Goal: Transaction & Acquisition: Purchase product/service

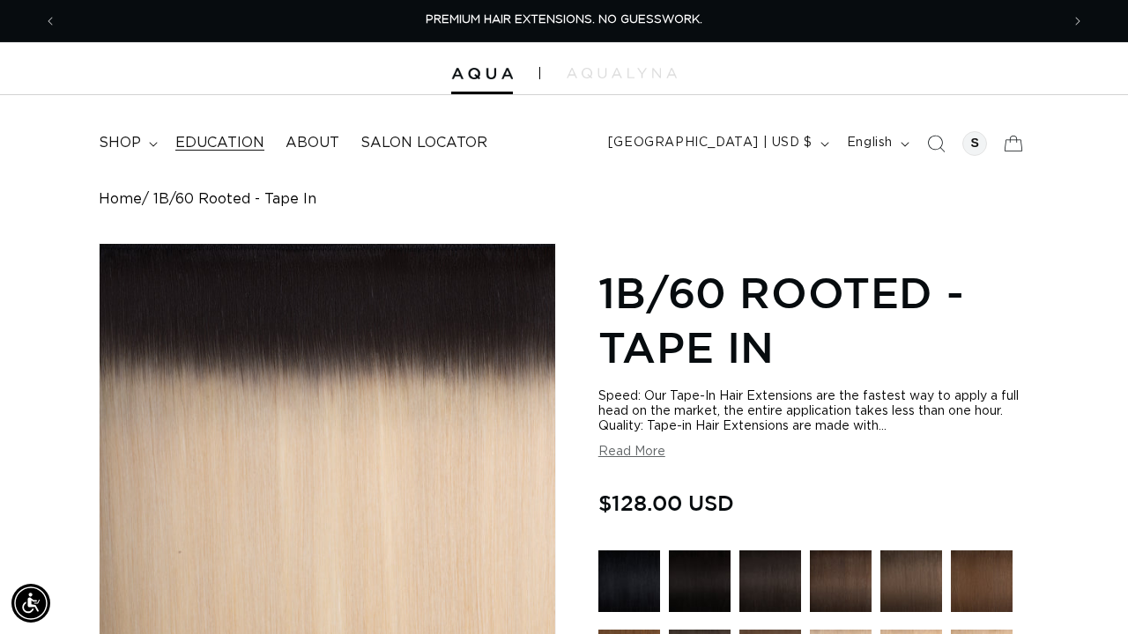
click at [229, 147] on span "Education" at bounding box center [219, 143] width 89 height 19
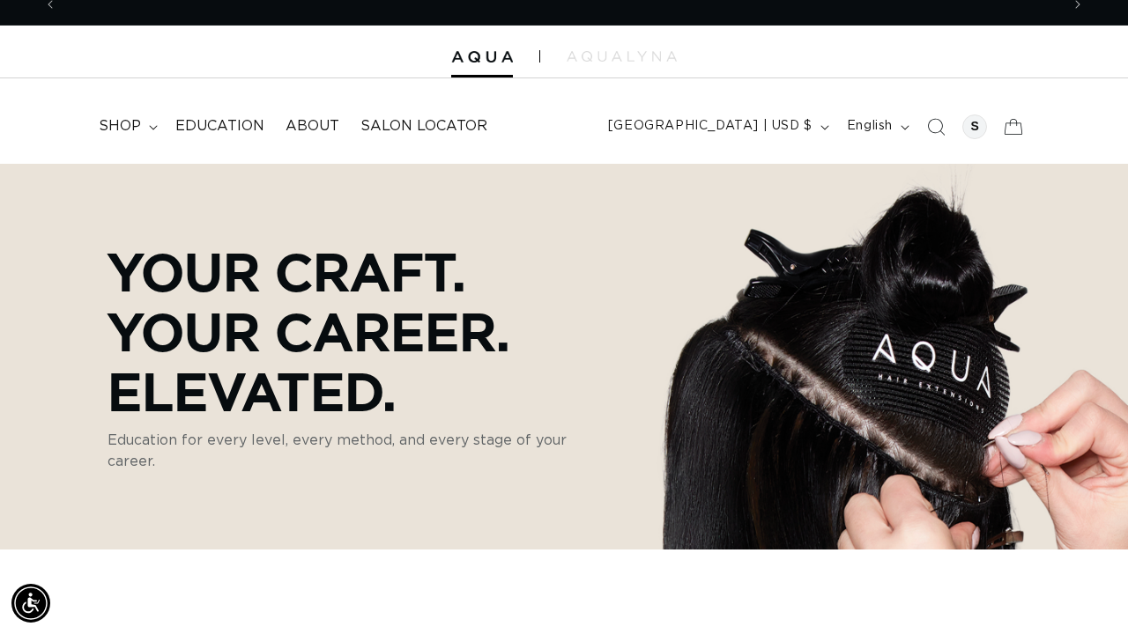
scroll to position [0, 1003]
click at [130, 123] on span "shop" at bounding box center [120, 126] width 42 height 19
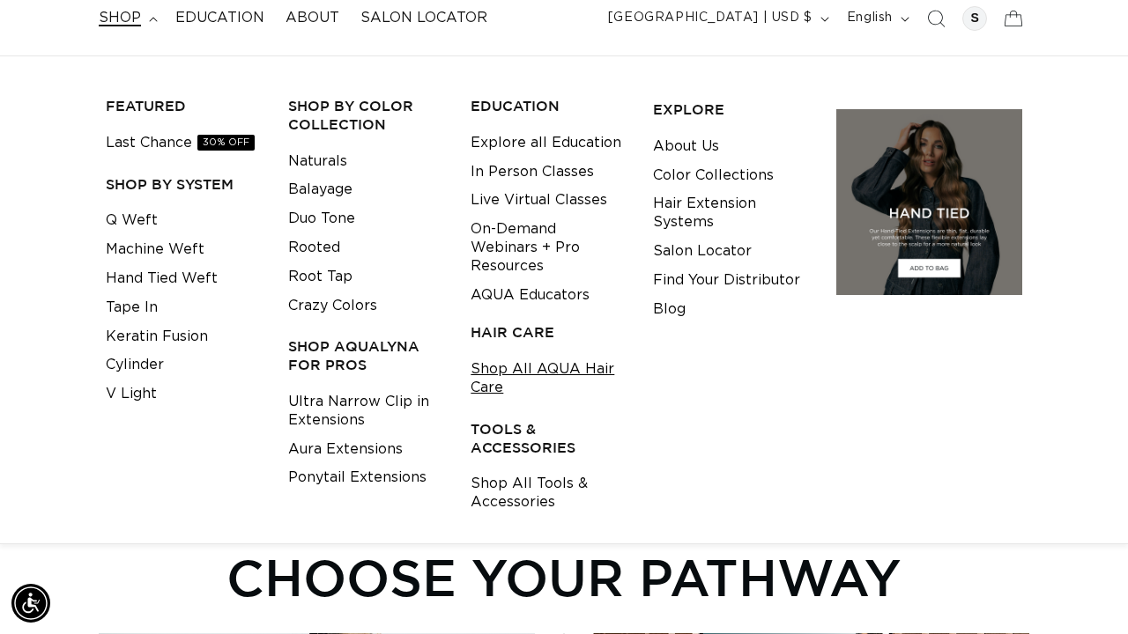
scroll to position [0, 0]
click at [527, 364] on link "Shop All AQUA Hair Care" at bounding box center [547, 379] width 155 height 48
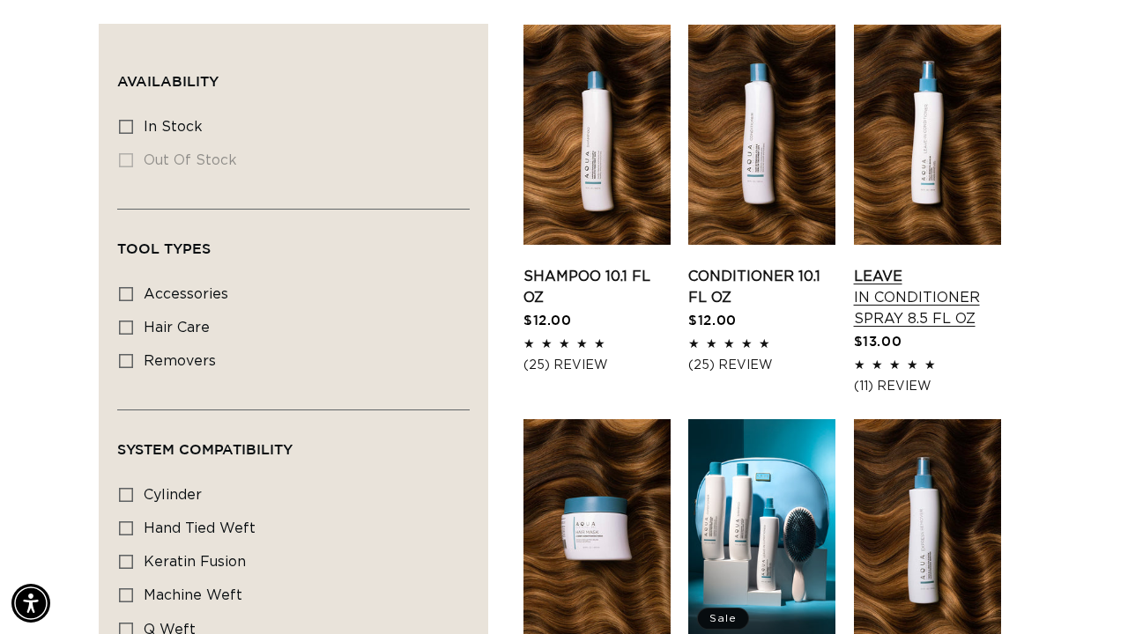
scroll to position [0, 1003]
click at [943, 266] on link "Leave In Conditioner Spray 8.5 fl oz" at bounding box center [927, 297] width 147 height 63
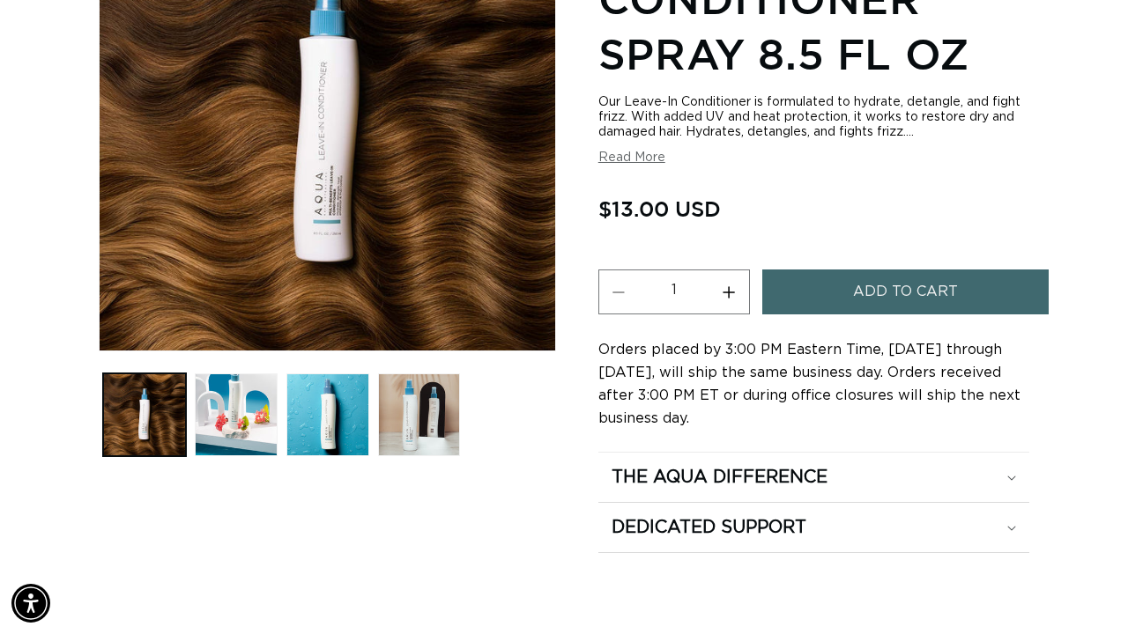
scroll to position [0, 2005]
click at [730, 278] on button "Increase quantity for Leave-In Conditioner Spray 8.5 fl oz" at bounding box center [729, 292] width 40 height 45
click at [730, 279] on button "Increase quantity for Leave-In Conditioner Spray 8.5 fl oz" at bounding box center [729, 292] width 40 height 45
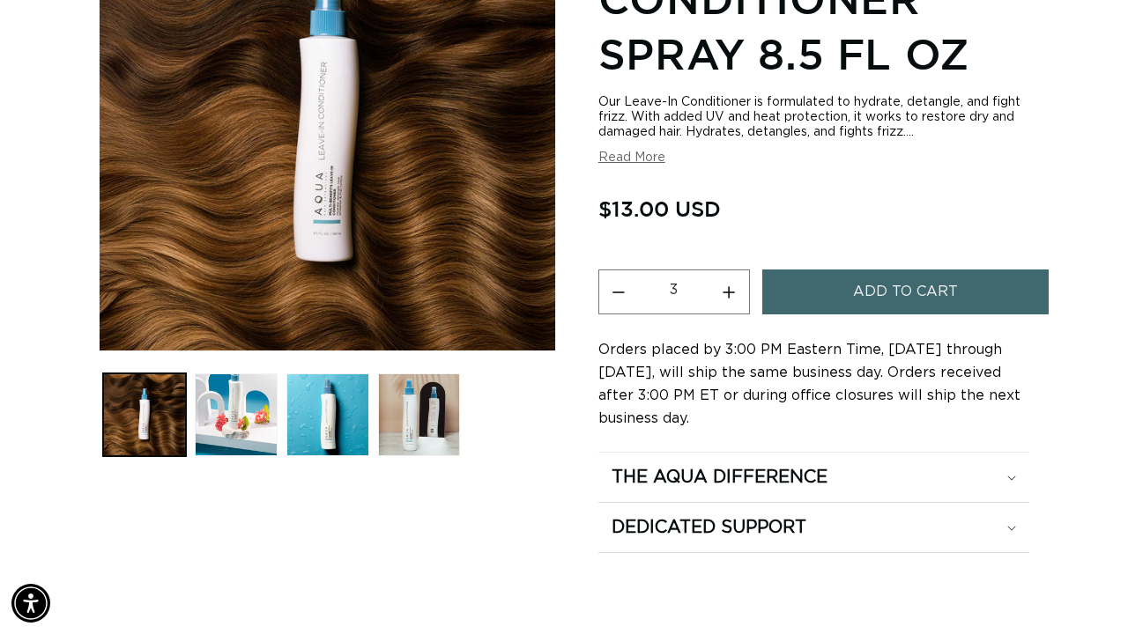
type input "4"
click at [817, 278] on button "Add to cart" at bounding box center [905, 292] width 286 height 45
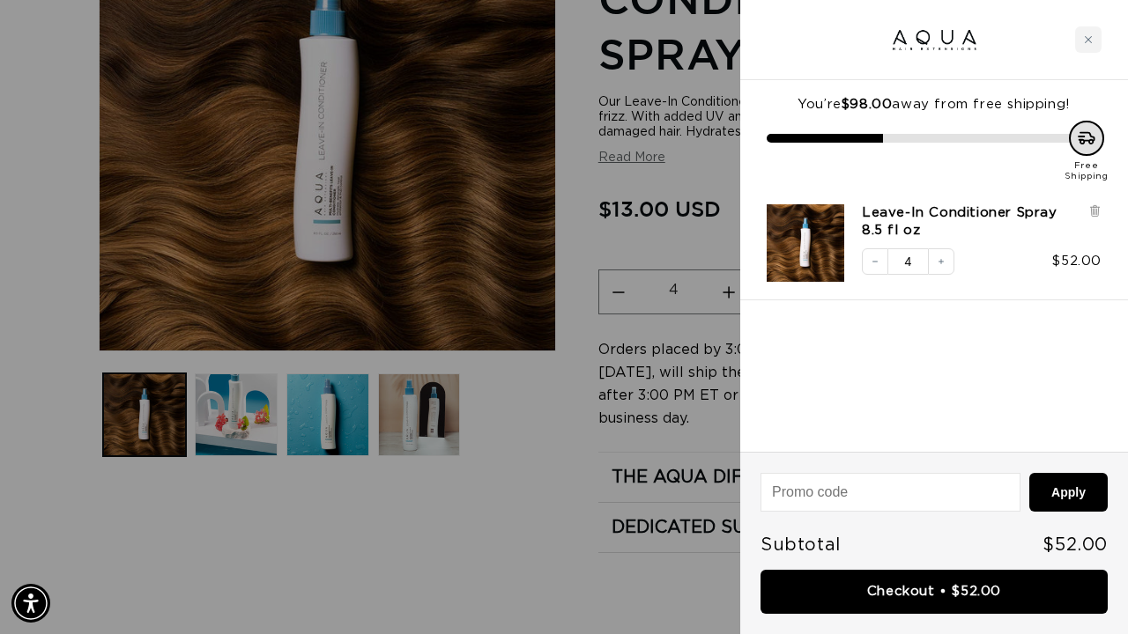
scroll to position [0, 1003]
click at [526, 508] on div at bounding box center [564, 317] width 1128 height 634
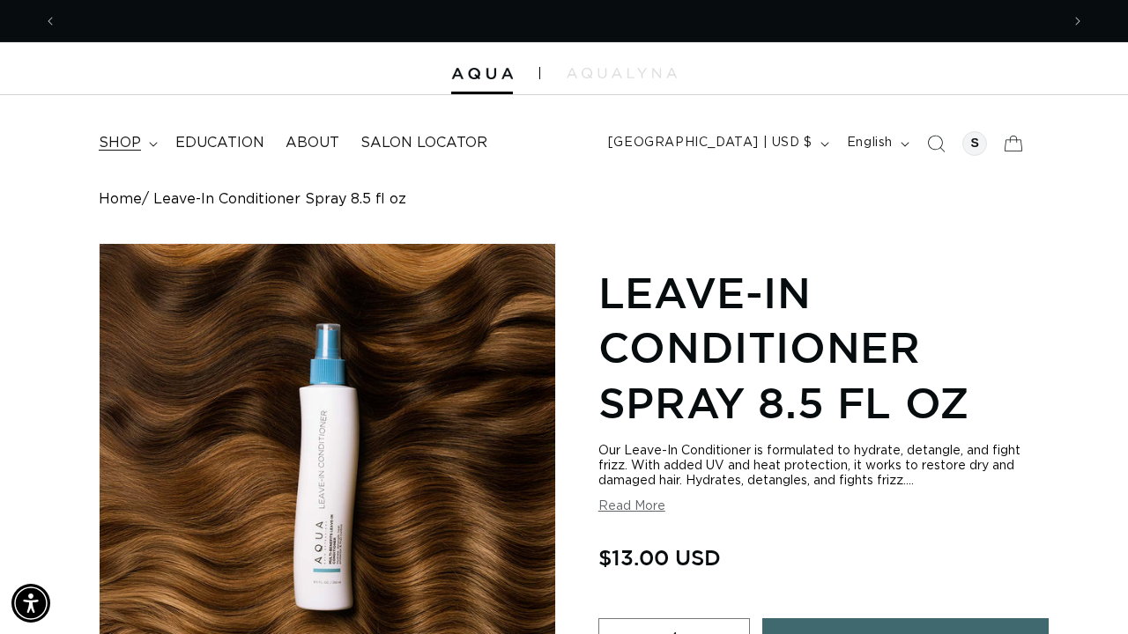
scroll to position [0, 0]
click at [110, 141] on span "shop" at bounding box center [120, 143] width 42 height 19
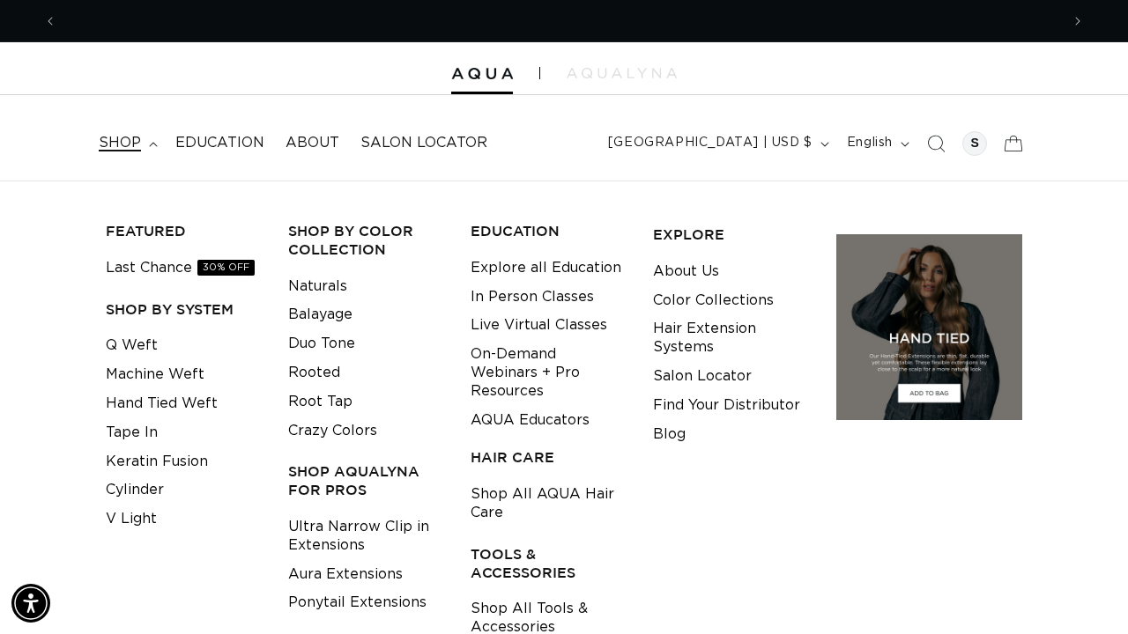
scroll to position [0, 1003]
click at [154, 369] on link "Machine Weft" at bounding box center [155, 374] width 99 height 29
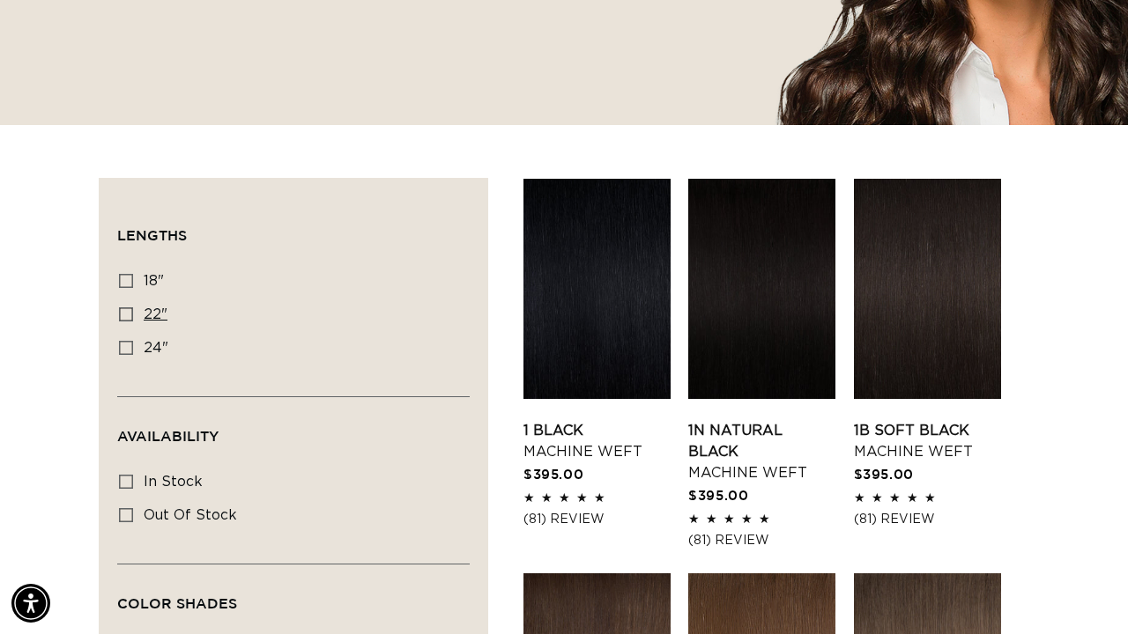
scroll to position [460, 0]
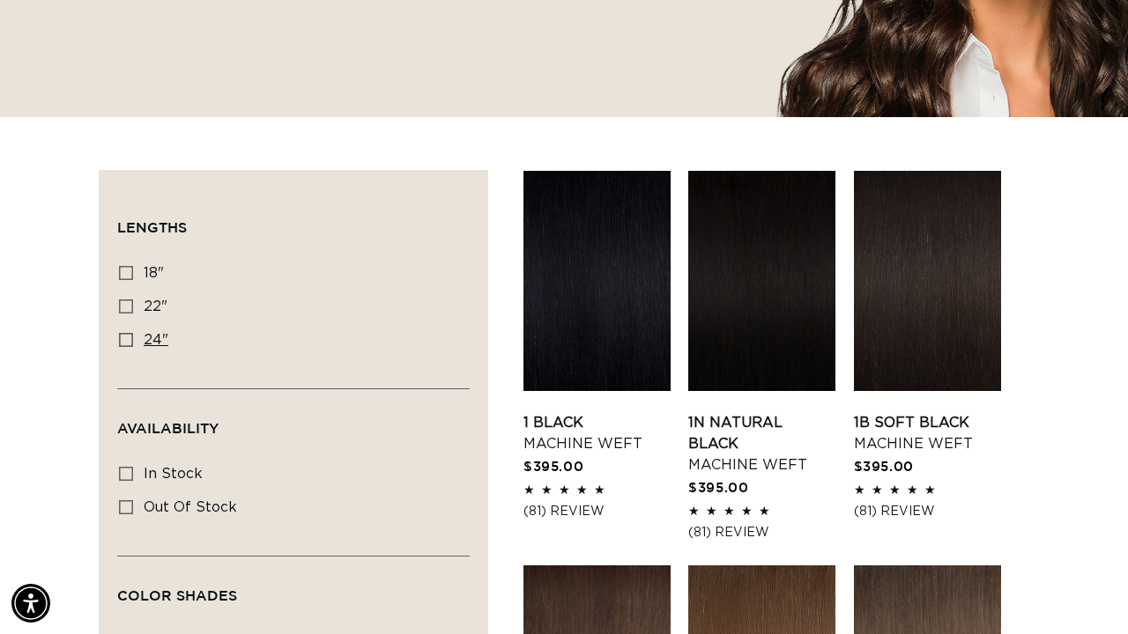
click at [122, 337] on icon at bounding box center [126, 340] width 14 height 14
click at [122, 337] on input "24" 24" (27 products)" at bounding box center [126, 340] width 14 height 14
checkbox input "true"
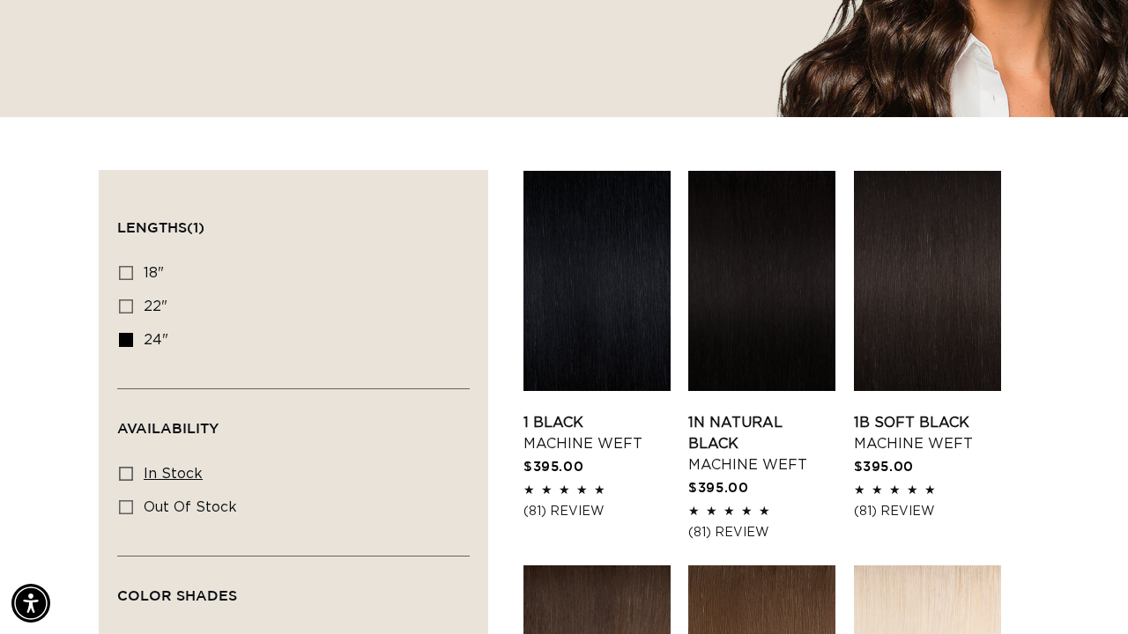
scroll to position [0, 2005]
click at [127, 479] on icon at bounding box center [126, 474] width 14 height 14
click at [127, 479] on input "In stock In stock (24 products)" at bounding box center [126, 474] width 14 height 14
checkbox input "true"
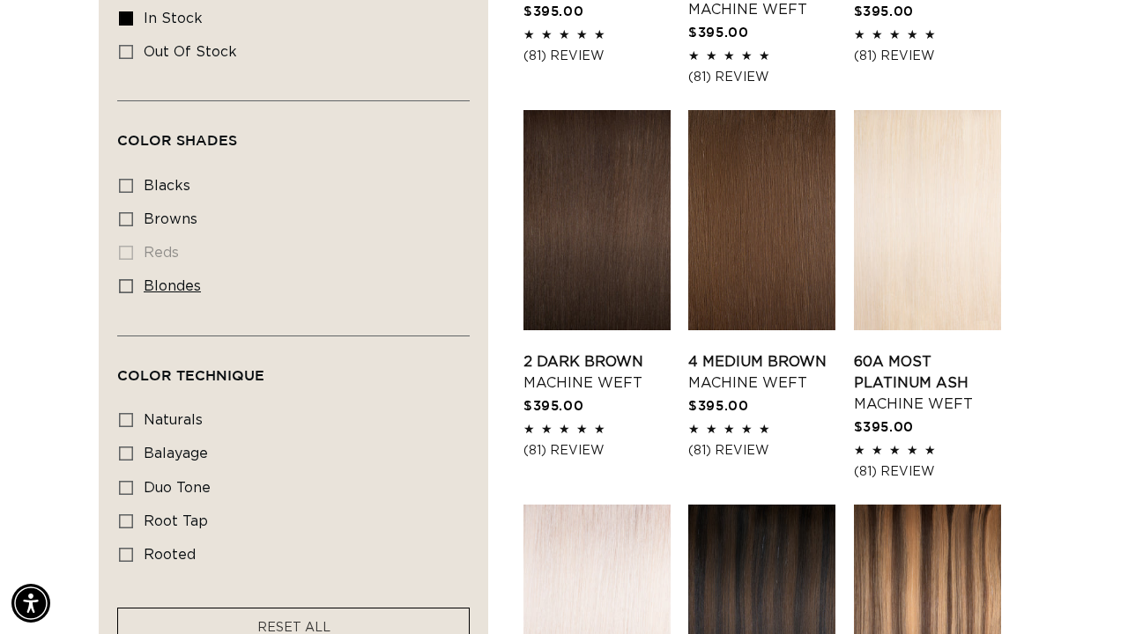
click at [125, 291] on icon at bounding box center [126, 286] width 14 height 14
click at [125, 291] on input "blondes blondes (14 products)" at bounding box center [126, 286] width 14 height 14
checkbox input "true"
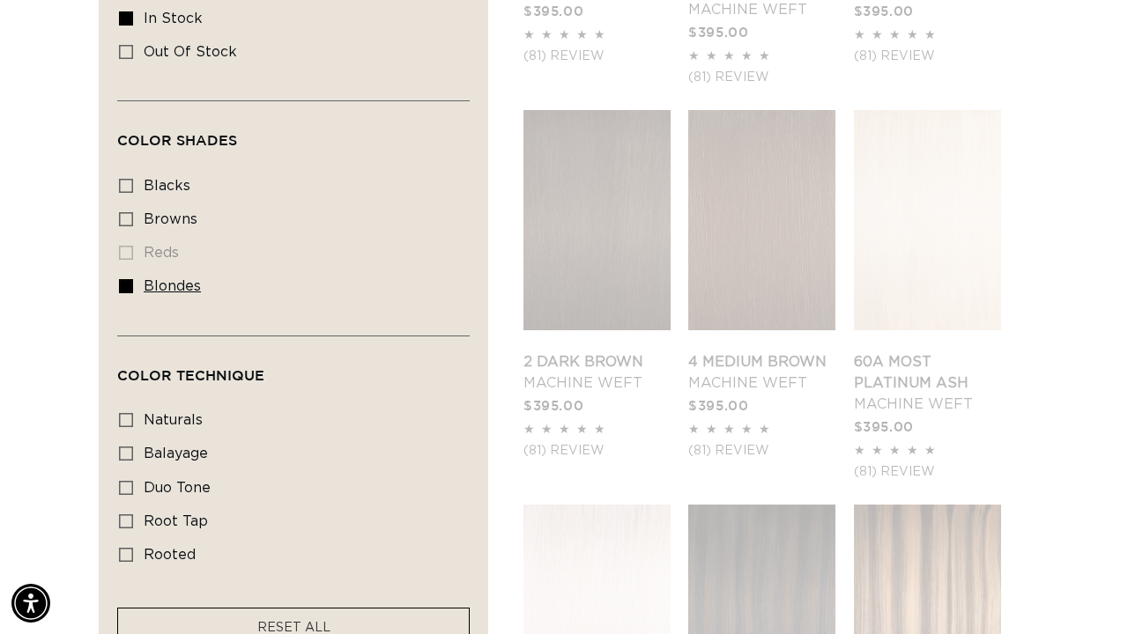
scroll to position [0, 1003]
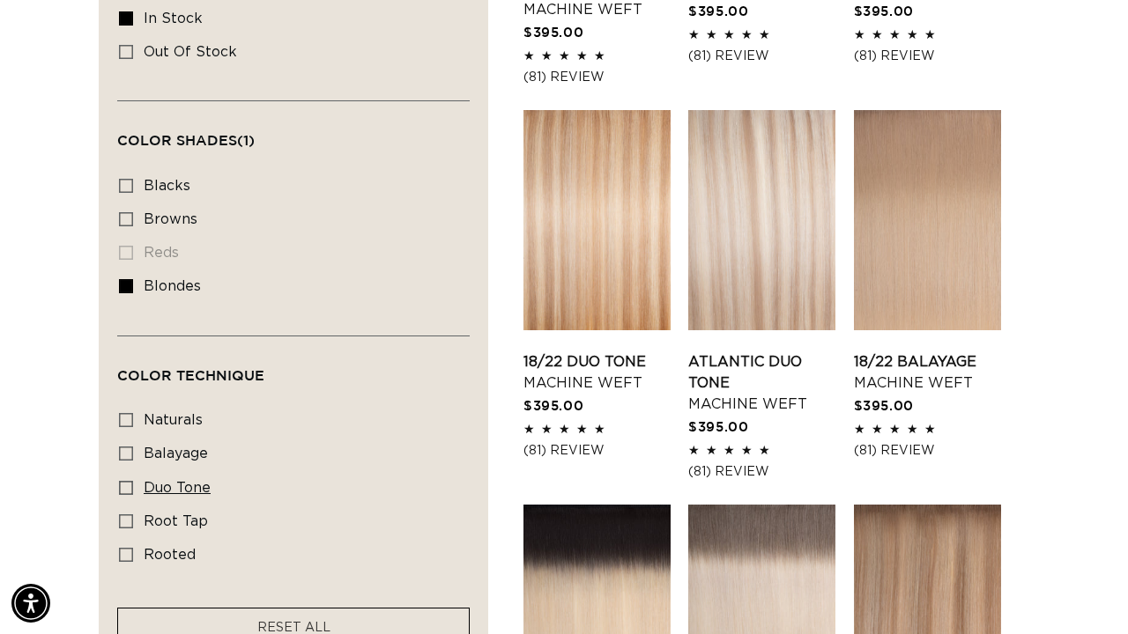
click at [127, 489] on icon at bounding box center [126, 488] width 14 height 14
click at [127, 489] on input "duo tone duo tone (4 products)" at bounding box center [126, 488] width 14 height 14
checkbox input "true"
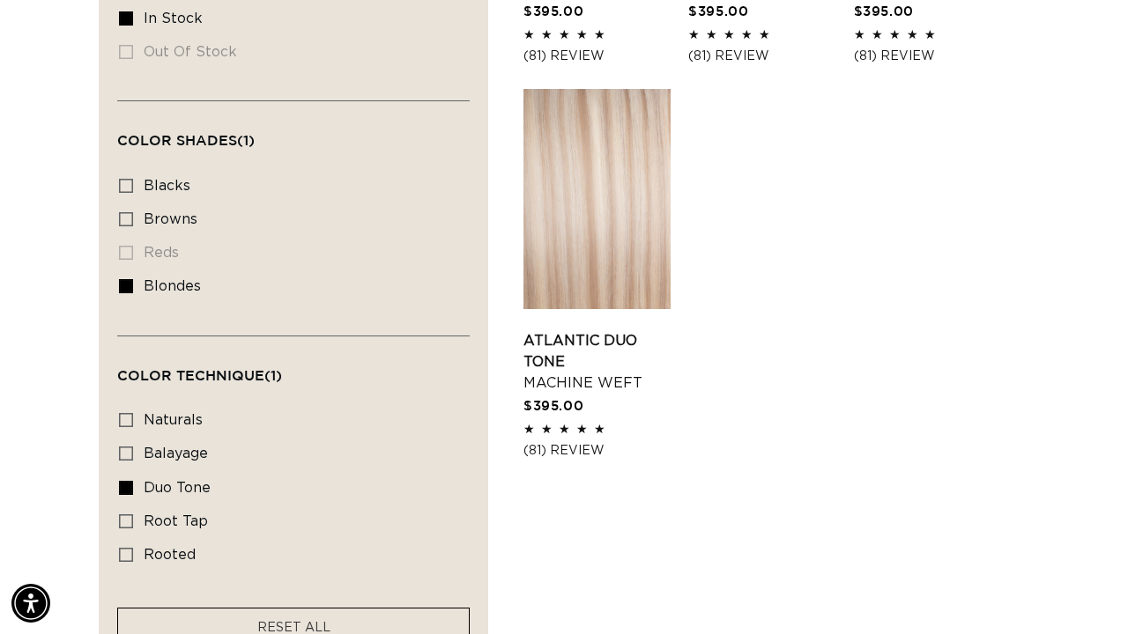
scroll to position [0, 2005]
click at [625, 330] on link "Atlantic Duo Tone Machine Weft" at bounding box center [596, 361] width 147 height 63
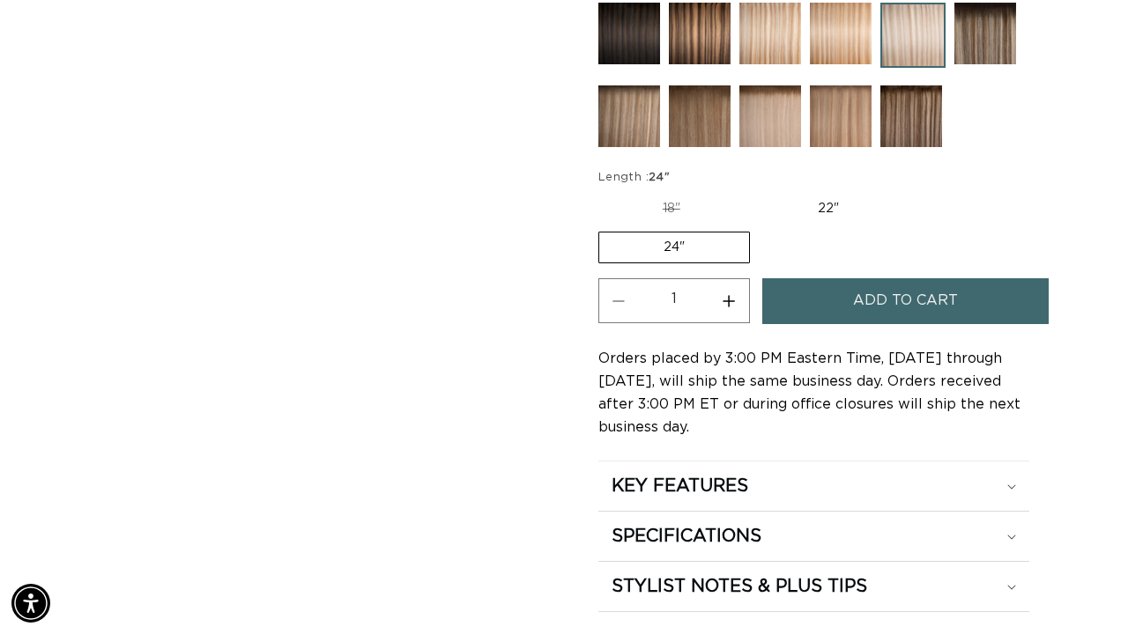
scroll to position [1014, 0]
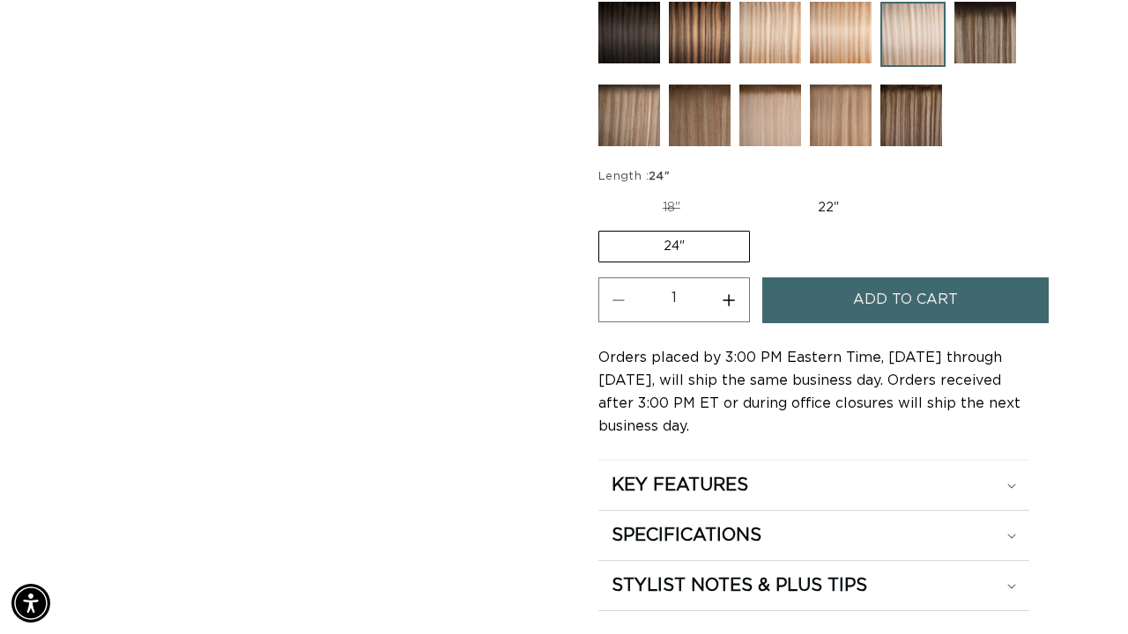
click at [655, 233] on label "24" Variant sold out or unavailable" at bounding box center [674, 247] width 152 height 32
click at [912, 190] on input "24" Variant sold out or unavailable" at bounding box center [912, 189] width 1 height 1
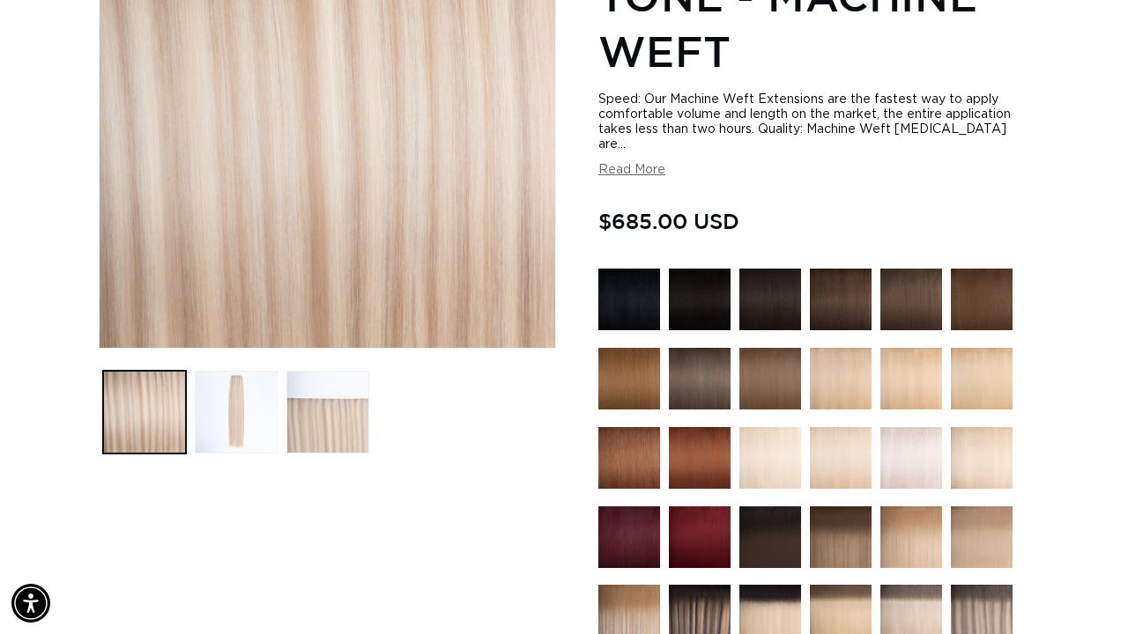
scroll to position [0, 1003]
click at [897, 448] on img at bounding box center [911, 458] width 62 height 62
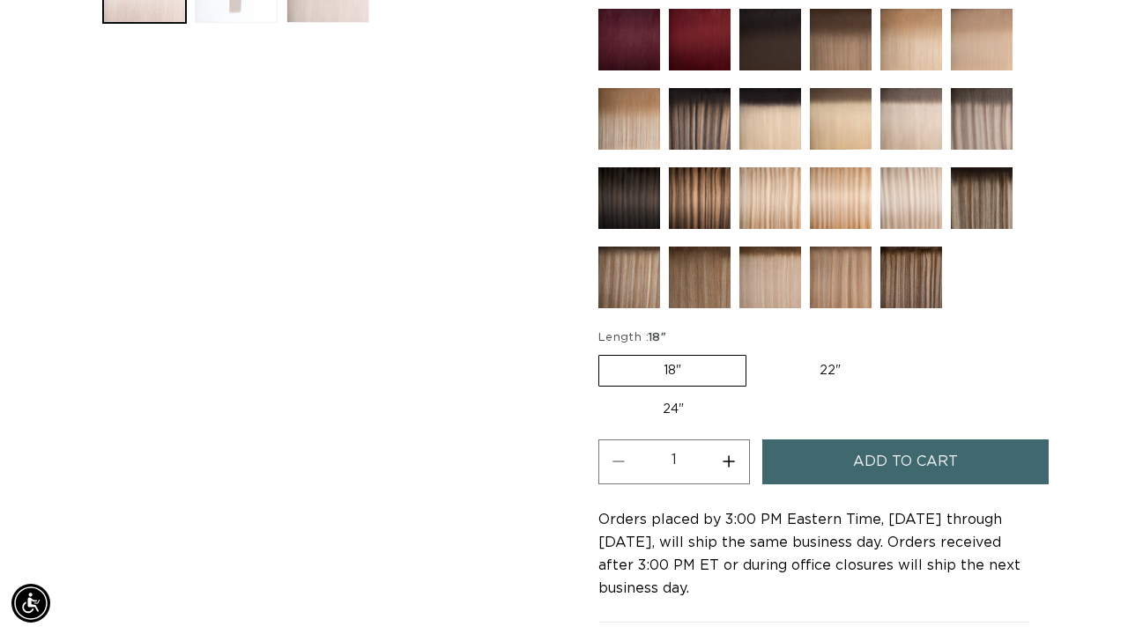
scroll to position [0, 1003]
click at [671, 406] on label "24" Variant sold out or unavailable" at bounding box center [673, 410] width 150 height 30
click at [914, 352] on input "24" Variant sold out or unavailable" at bounding box center [914, 352] width 1 height 1
radio input "true"
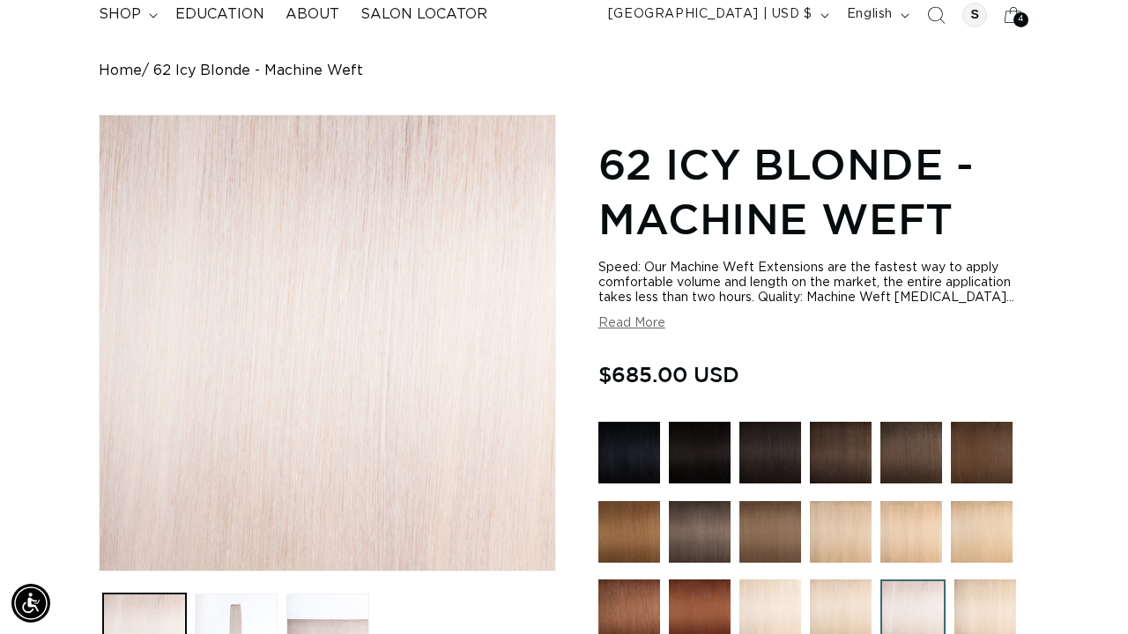
scroll to position [0, 2005]
